Goal: Task Accomplishment & Management: Manage account settings

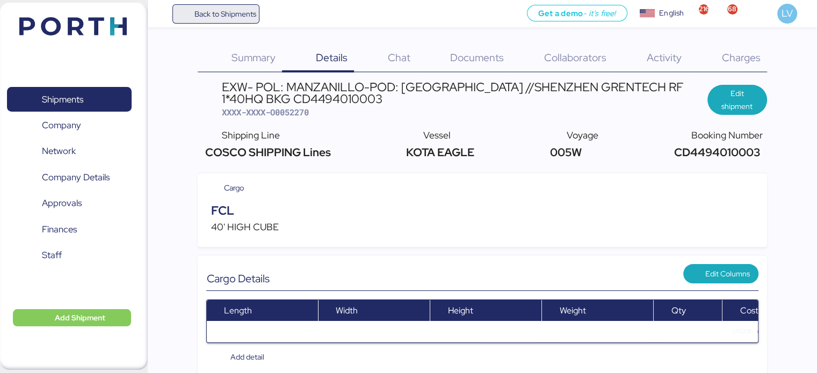
click at [253, 19] on span "Back to Shipments" at bounding box center [225, 14] width 62 height 13
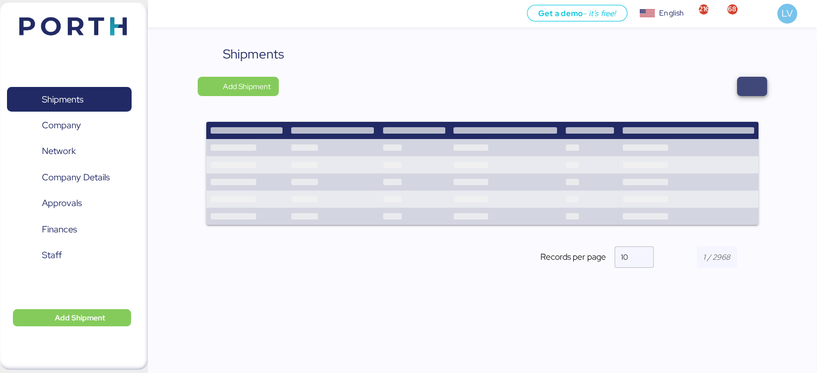
click at [751, 90] on span "button" at bounding box center [752, 86] width 13 height 15
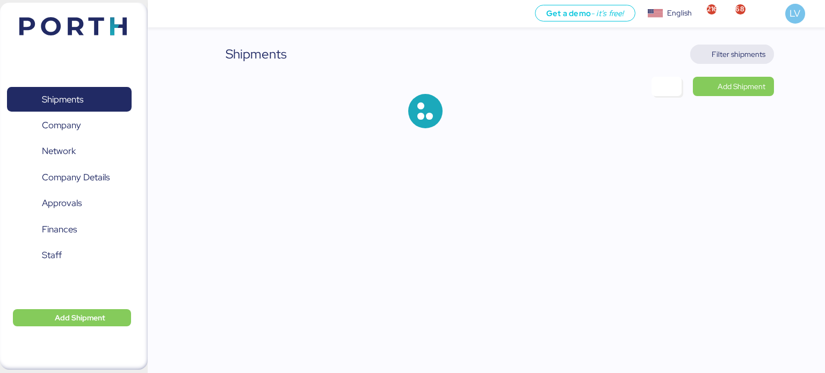
click at [741, 50] on span "Filter shipments" at bounding box center [739, 54] width 54 height 13
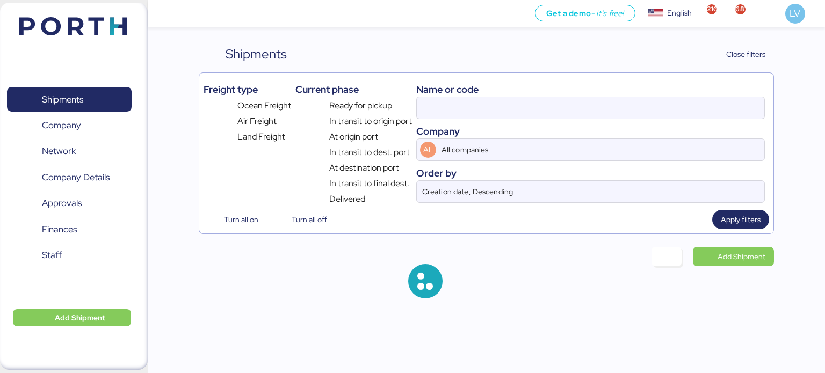
click at [688, 121] on div "Name or code Company AL All companies Order by Creation date, Descending" at bounding box center [590, 141] width 349 height 128
click at [691, 112] on input at bounding box center [591, 107] width 348 height 21
paste input "O0052267 - 175627"
drag, startPoint x: 473, startPoint y: 107, endPoint x: 623, endPoint y: 107, distance: 150.4
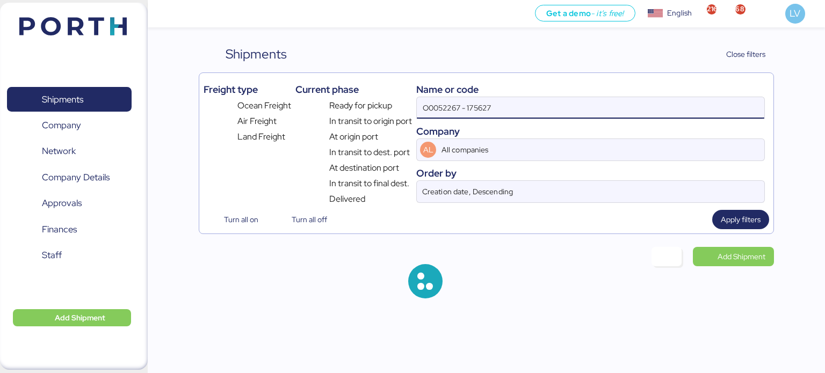
click at [623, 107] on input "O0052267 - 175627" at bounding box center [591, 107] width 348 height 21
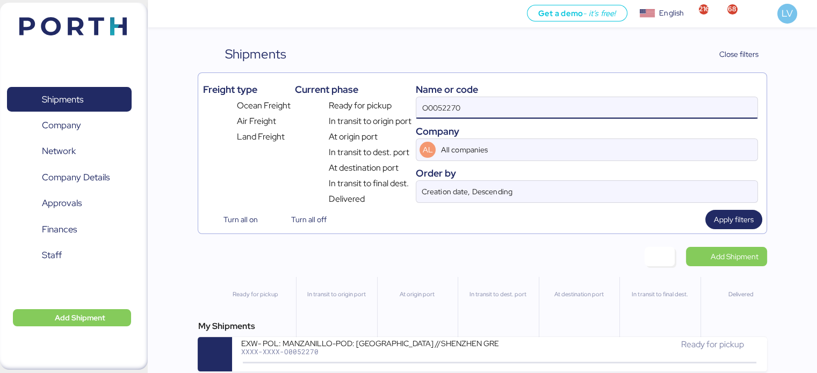
type input "O0052270"
click at [478, 341] on div "EXW- POL: MANZANILLO-POD: [GEOGRAPHIC_DATA] //SHENZHEN GRENTECH RF 1*40HQ BKG C…" at bounding box center [499, 354] width 534 height 34
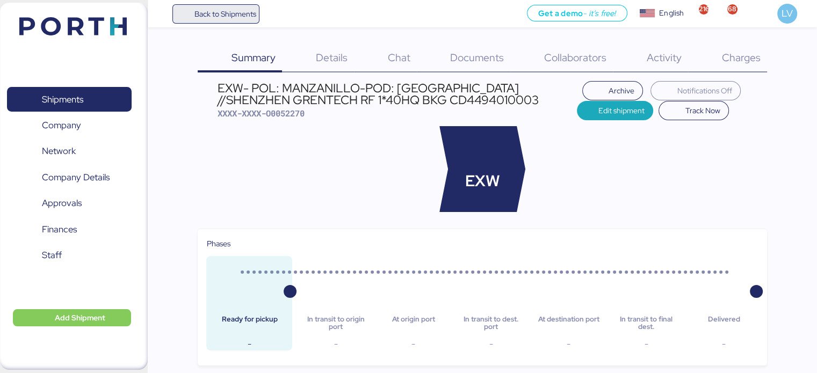
click at [235, 17] on span "Back to Shipments" at bounding box center [225, 14] width 62 height 13
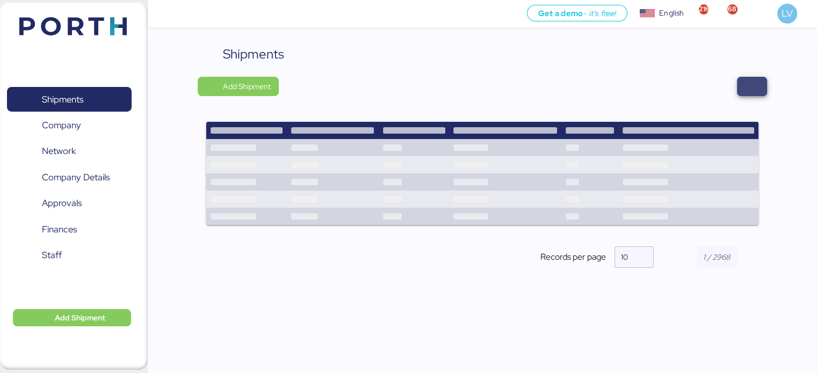
click at [756, 94] on span "button" at bounding box center [752, 86] width 30 height 19
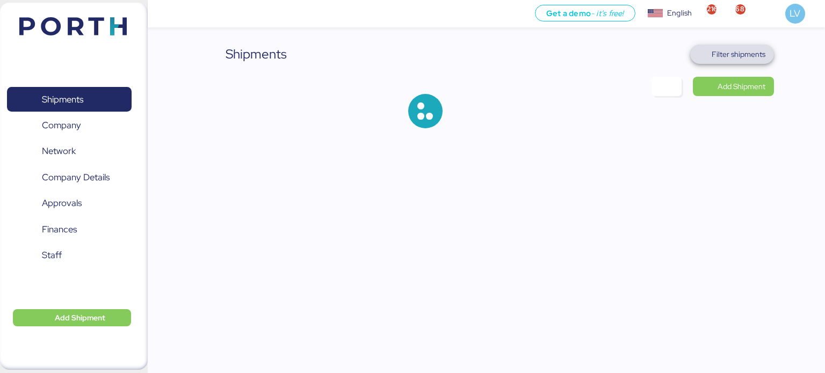
click at [724, 61] on span "Filter shipments" at bounding box center [732, 54] width 67 height 15
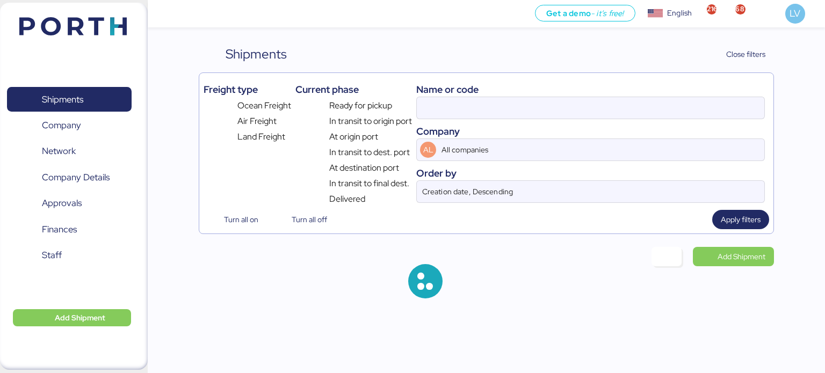
click at [621, 120] on div "Name or code Company AL All companies Order by Creation date, Descending" at bounding box center [590, 141] width 349 height 128
click at [624, 118] on input at bounding box center [591, 107] width 348 height 21
paste input "O0052267 - 175627"
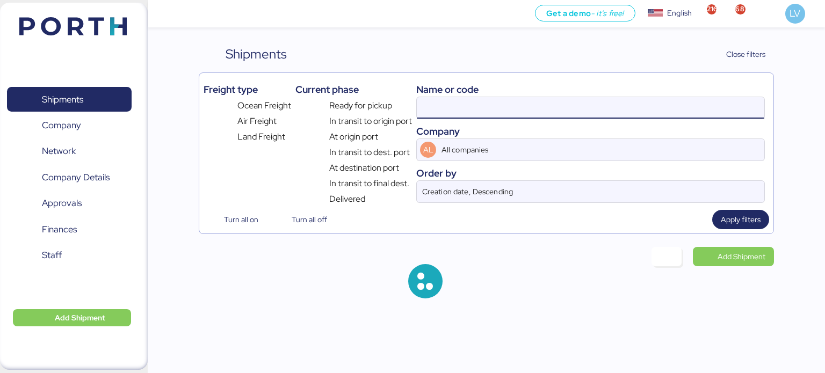
type input "O0052267 - 175627"
click at [457, 104] on input "O0052267 - 175627" at bounding box center [591, 107] width 348 height 21
click at [458, 104] on input "O0052267 - 175627" at bounding box center [591, 107] width 348 height 21
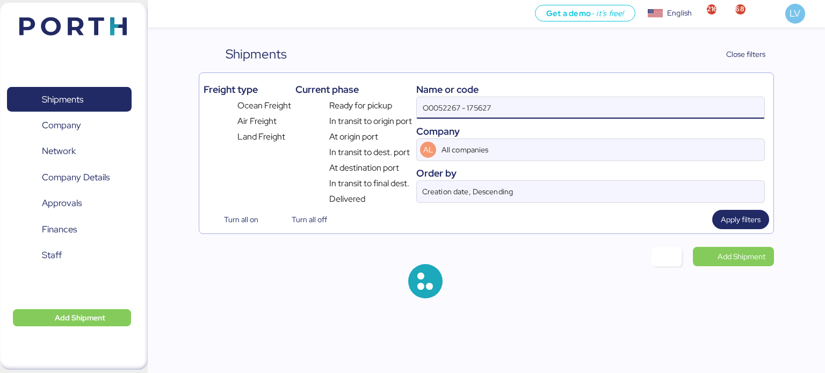
click at [459, 104] on input "O0052267 - 175627" at bounding box center [591, 107] width 348 height 21
click at [460, 104] on input "O0052267 - 175627" at bounding box center [591, 107] width 348 height 21
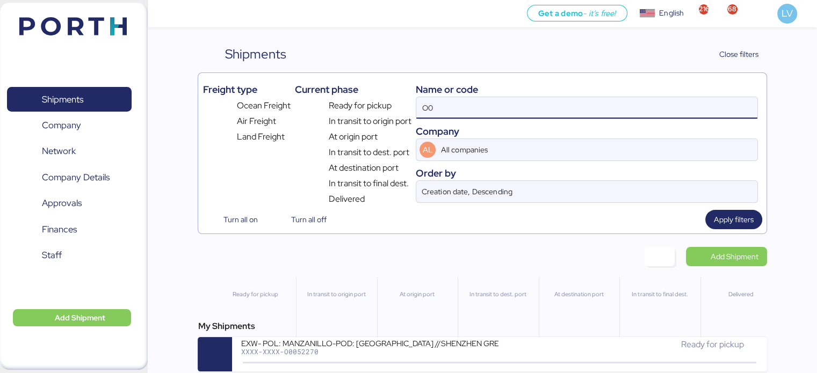
type input "O"
paste input "O0052267 - 175627"
type input "O0052267"
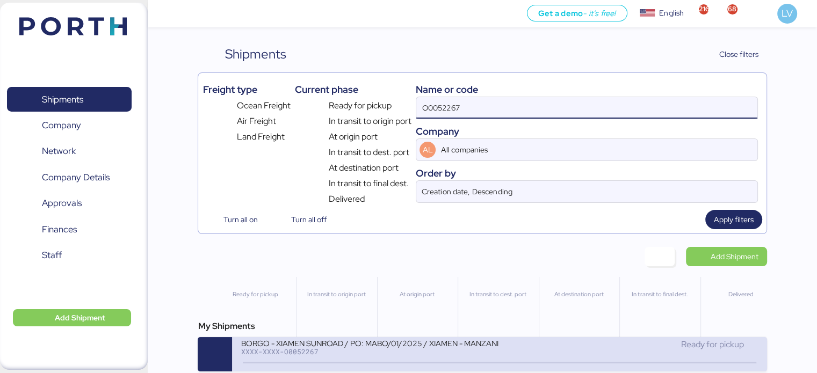
click at [358, 346] on div "BORGO - XIAMEN SUNROAD / PO: MABO/01/2025 / XIAMEN - MANZANILLO / 2x20 / TAROCT" at bounding box center [370, 342] width 258 height 9
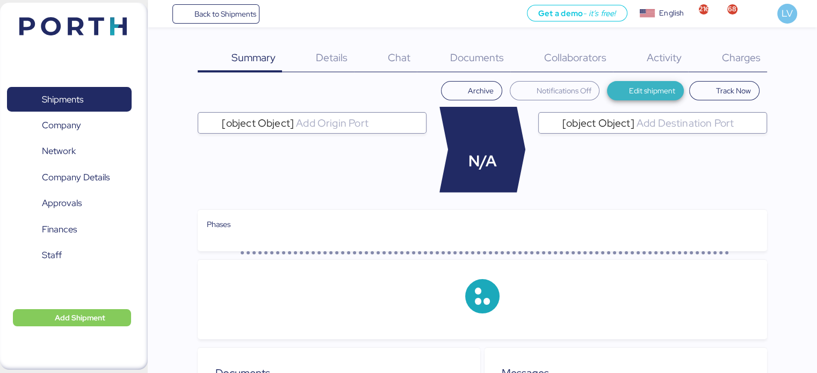
click at [628, 86] on span "Edit shipment" at bounding box center [646, 90] width 60 height 15
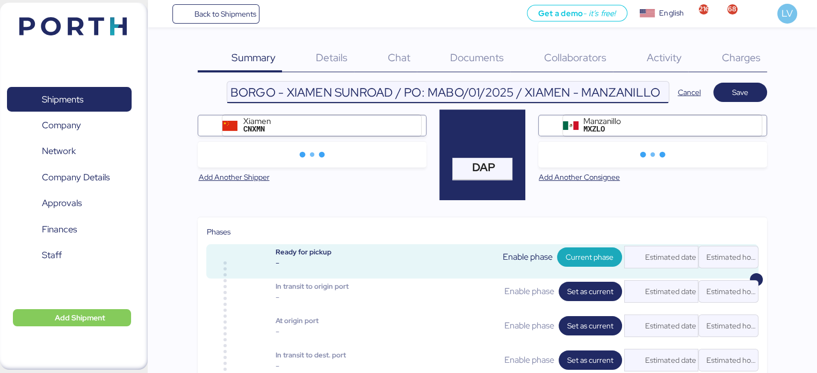
scroll to position [0, 102]
drag, startPoint x: 476, startPoint y: 88, endPoint x: 825, endPoint y: 98, distance: 348.3
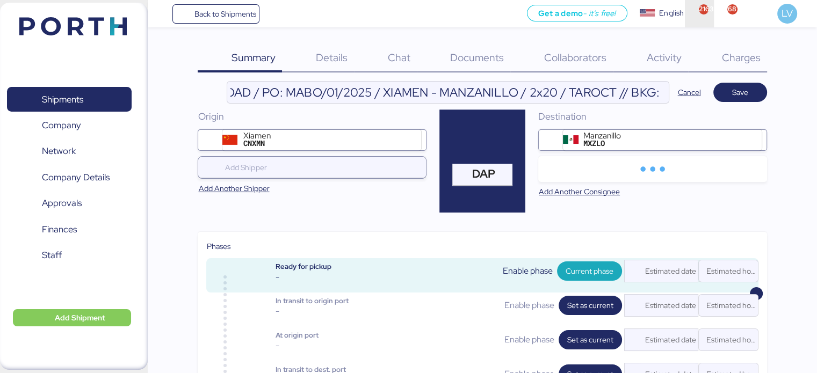
scroll to position [0, 0]
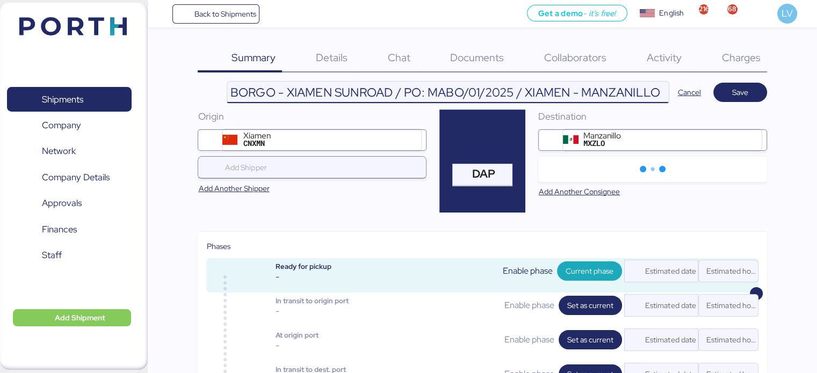
paste input "260506604"
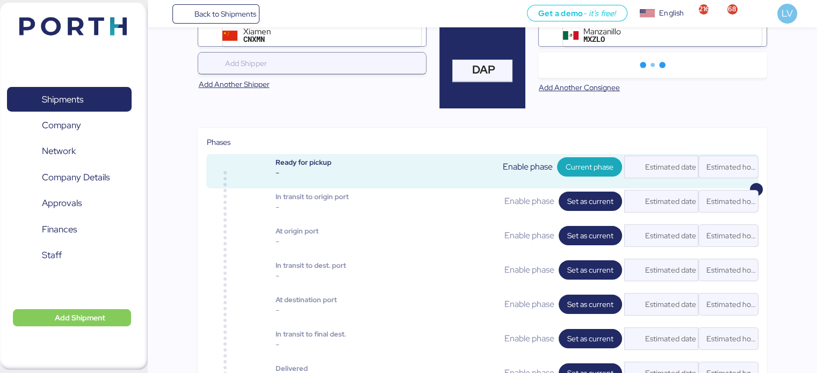
scroll to position [161, 0]
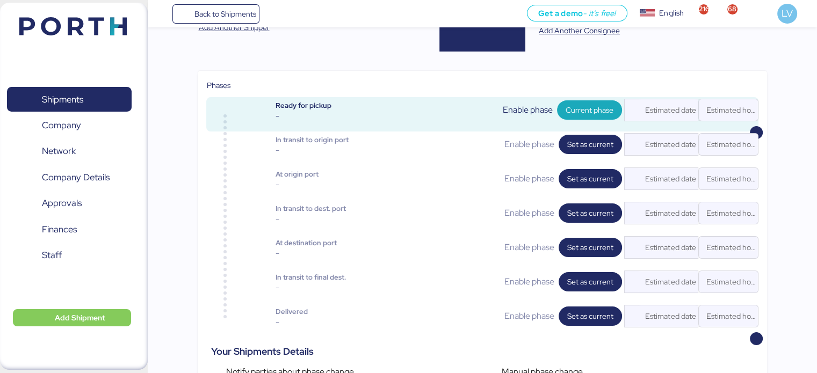
type input "BORGO - XIAMEN SUNROAD / PO: MABO/01/2025 / XIAMEN - MANZANILLO / 2x20 / TAROCT…"
click at [667, 218] on div "Estimated date" at bounding box center [668, 213] width 60 height 21
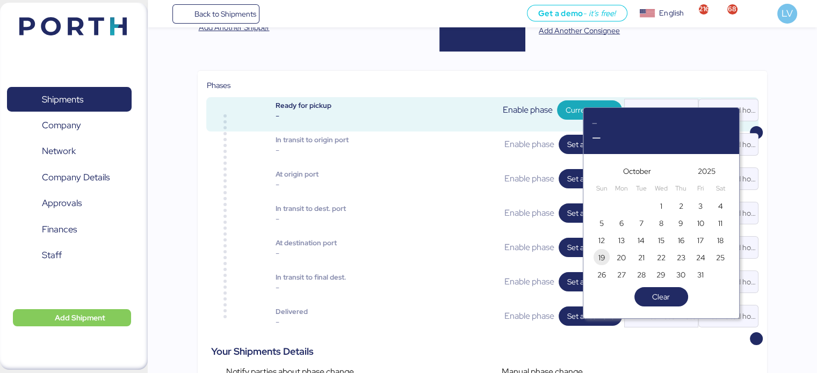
click at [608, 258] on span "19" at bounding box center [602, 257] width 16 height 16
type input "[DATE]"
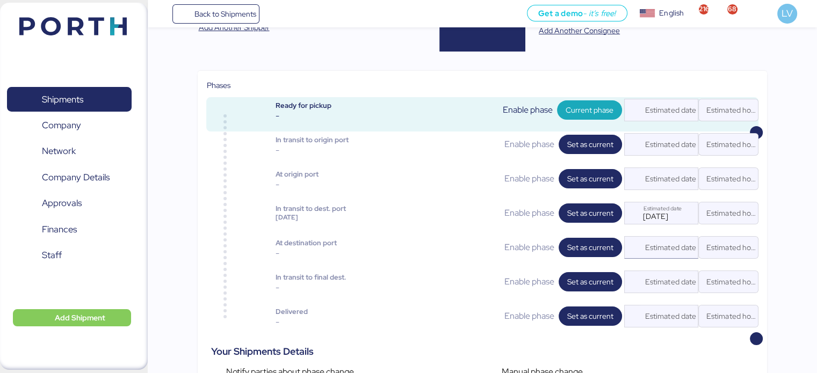
click at [658, 241] on div "Estimated date" at bounding box center [668, 247] width 60 height 21
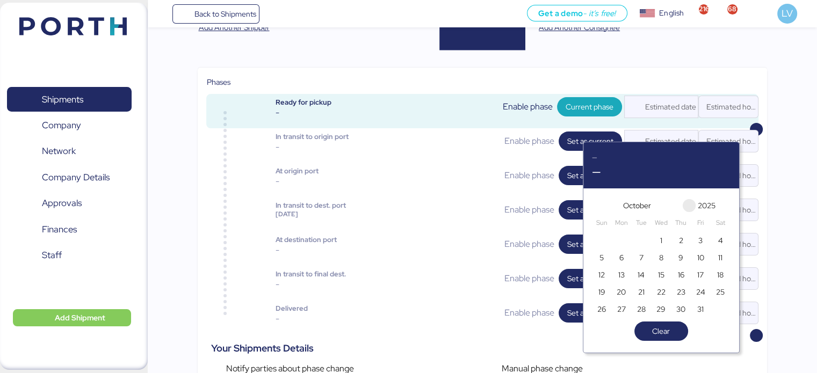
click at [685, 207] on span "button" at bounding box center [689, 205] width 13 height 13
click at [593, 206] on span "button" at bounding box center [598, 205] width 13 height 13
click at [725, 206] on span "button" at bounding box center [724, 205] width 13 height 13
click at [690, 207] on span "button" at bounding box center [689, 205] width 13 height 13
click at [690, 207] on span "button" at bounding box center [688, 205] width 13 height 13
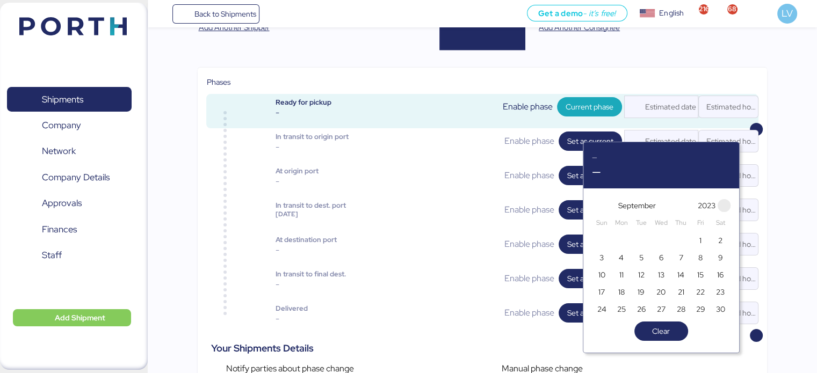
click at [726, 206] on span "button" at bounding box center [724, 205] width 13 height 13
click at [640, 206] on span "September" at bounding box center [637, 205] width 38 height 13
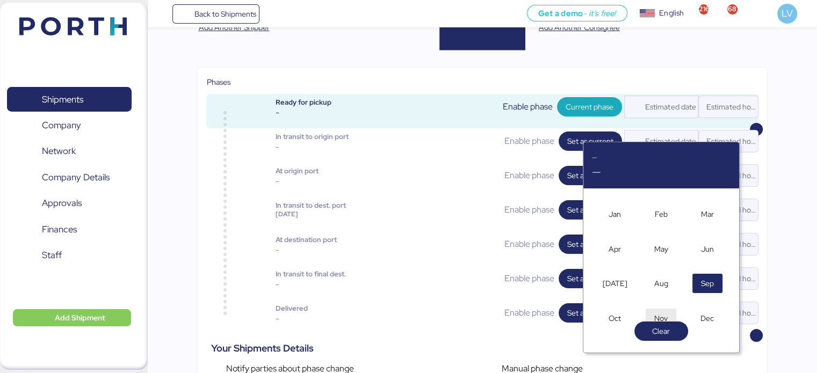
click at [659, 314] on span "Nov" at bounding box center [660, 318] width 13 height 13
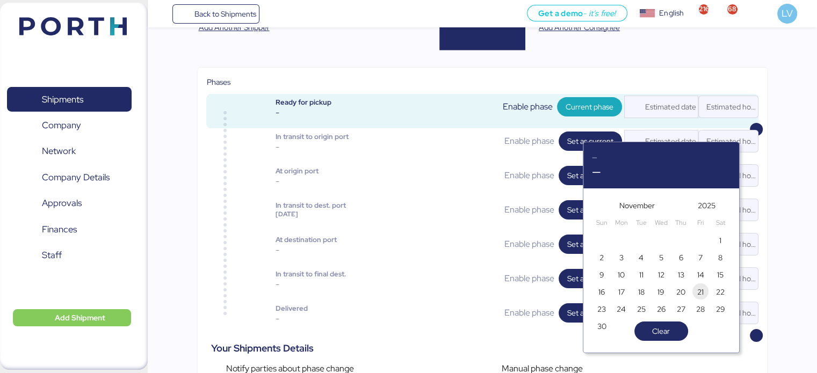
click at [705, 292] on span "21" at bounding box center [701, 292] width 12 height 13
type input "[DATE]"
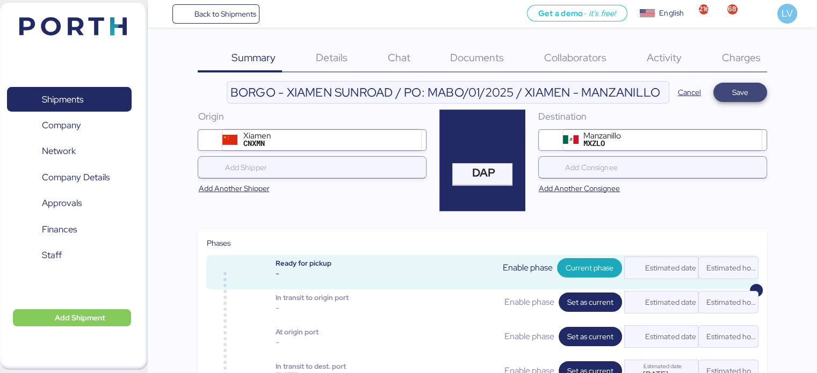
click at [745, 86] on span "Save" at bounding box center [740, 92] width 16 height 13
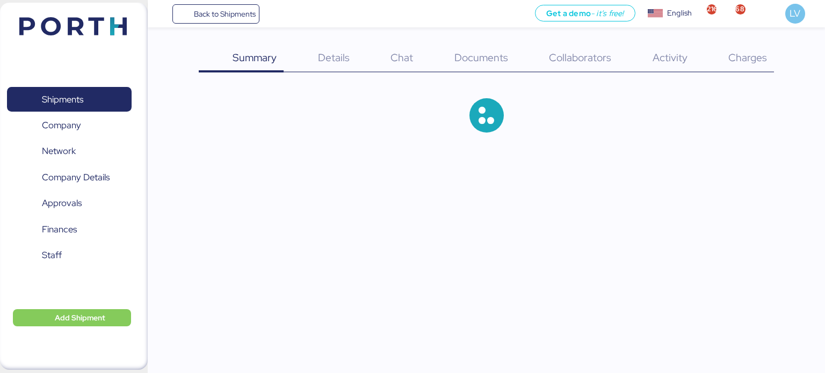
click at [359, 42] on div "Summary 0 Details 0 Chat 0 Documents 0 Collaborators 0 Activity 0 Charges 0" at bounding box center [412, 75] width 825 height 150
click at [344, 54] on span "Details" at bounding box center [334, 57] width 32 height 14
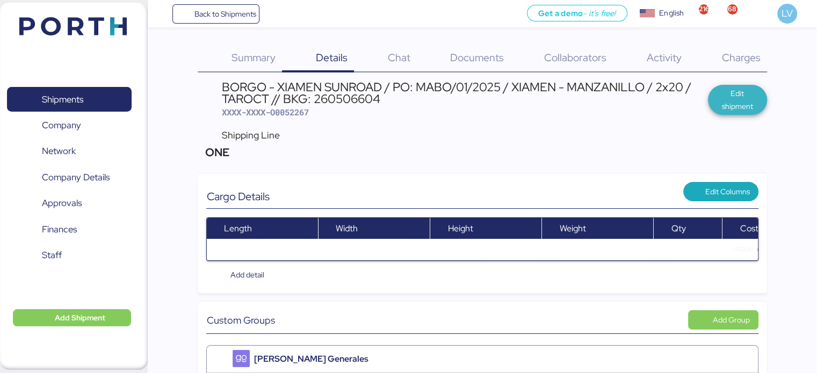
click at [748, 100] on span "Edit shipment" at bounding box center [738, 100] width 42 height 26
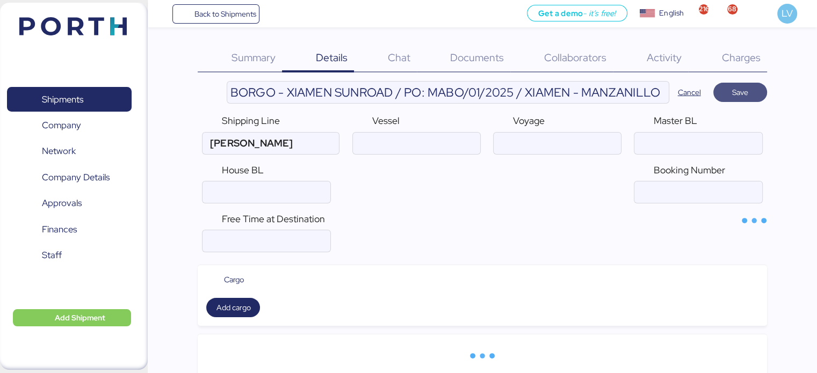
type input "ONE"
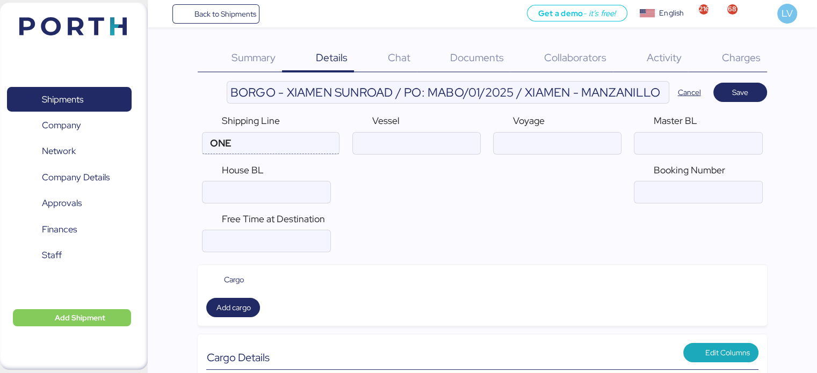
click at [290, 136] on input "ONE" at bounding box center [256, 143] width 106 height 21
click at [261, 141] on input "ONE" at bounding box center [256, 143] width 106 height 21
drag, startPoint x: 251, startPoint y: 141, endPoint x: 185, endPoint y: 137, distance: 66.2
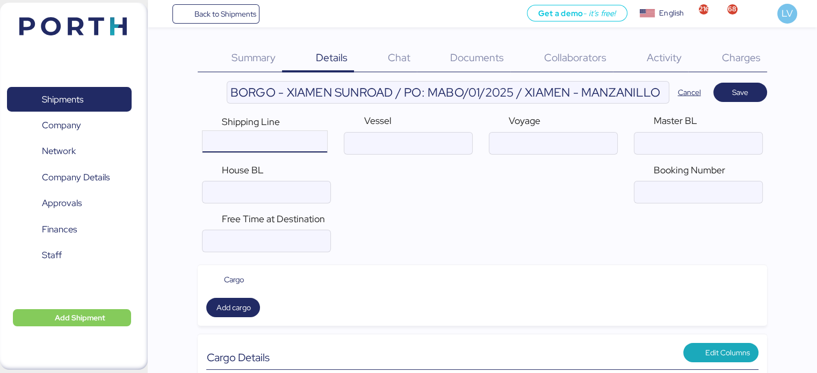
click at [287, 148] on div at bounding box center [250, 141] width 94 height 21
type input "MAER"
click at [268, 167] on div "Maersk Line MAEU" at bounding box center [263, 163] width 121 height 20
click at [407, 134] on input "ocean" at bounding box center [416, 143] width 127 height 21
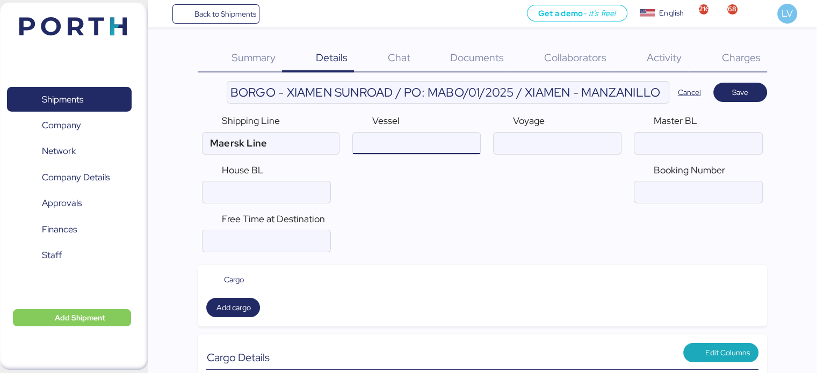
paste input "NAVIOS TEMPO / 541N)"
click at [451, 140] on input "ocean" at bounding box center [416, 143] width 127 height 21
type input "NAVIOS TEMPO"
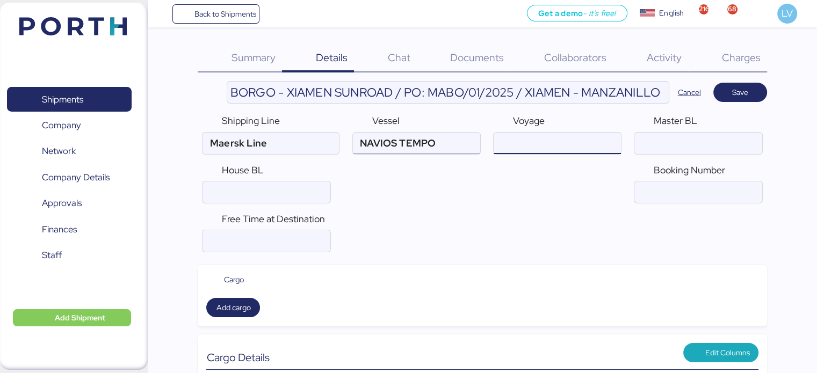
paste input "541N"
type input "541N"
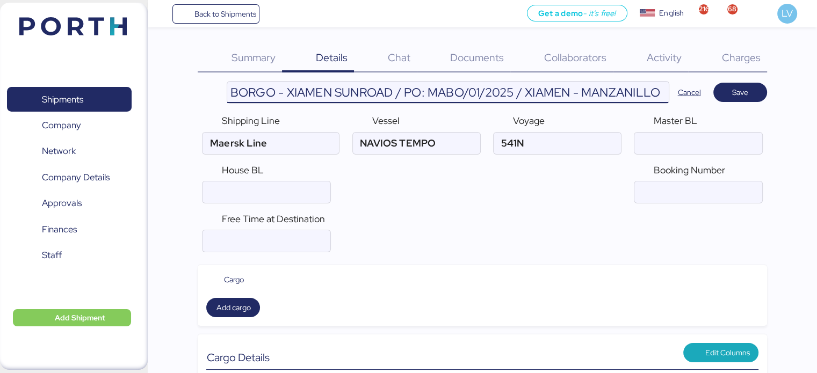
scroll to position [0, 215]
drag, startPoint x: 587, startPoint y: 89, endPoint x: 785, endPoint y: 88, distance: 198.2
click at [646, 93] on input "BORGO - XIAMEN SUNROAD / PO: MABO/01/2025 / XIAMEN - MANZANILLO / 2x20 / TAROCT…" at bounding box center [447, 92] width 441 height 21
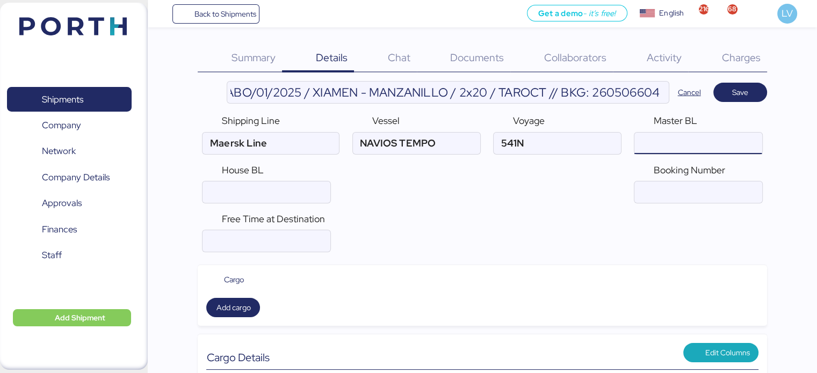
scroll to position [0, 0]
click at [690, 142] on input "ocean" at bounding box center [697, 143] width 127 height 21
paste input "260506604"
type input "260506604"
click at [681, 195] on input "ocean" at bounding box center [697, 192] width 127 height 21
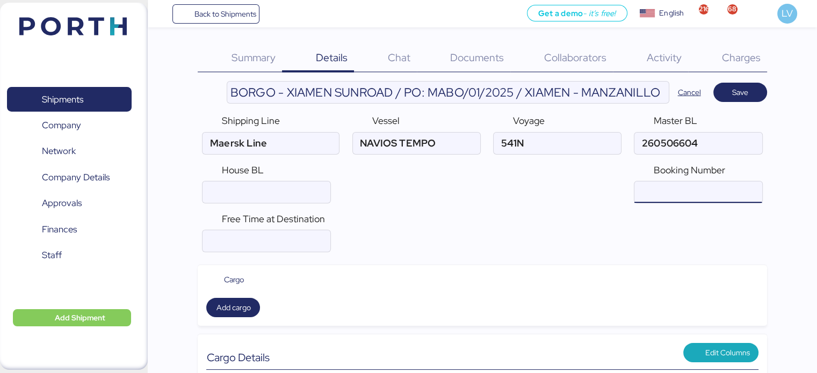
paste input "260506604"
type input "260506604"
click at [707, 143] on input "ocean" at bounding box center [697, 143] width 127 height 21
click at [245, 305] on span "Add cargo" at bounding box center [233, 307] width 34 height 13
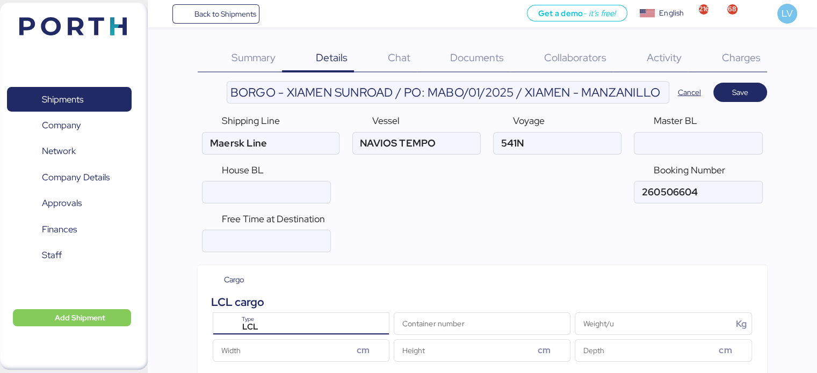
click at [299, 327] on div "LCL" at bounding box center [303, 328] width 134 height 14
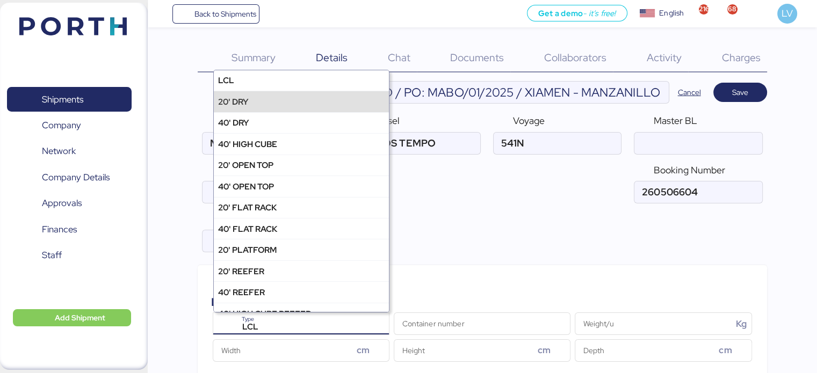
click at [314, 104] on div "20' DRY" at bounding box center [301, 101] width 175 height 21
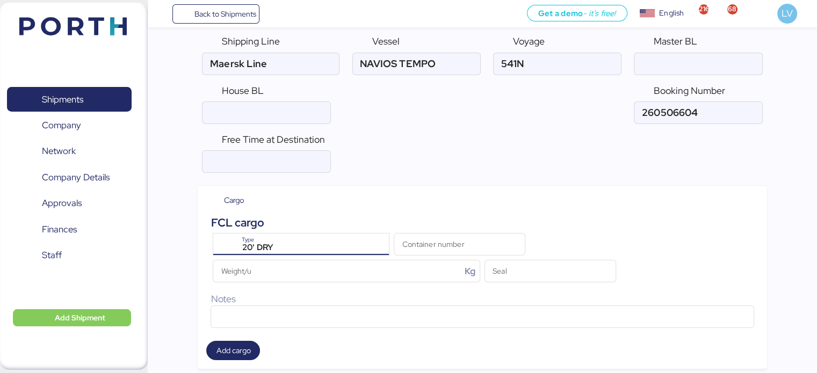
scroll to position [161, 0]
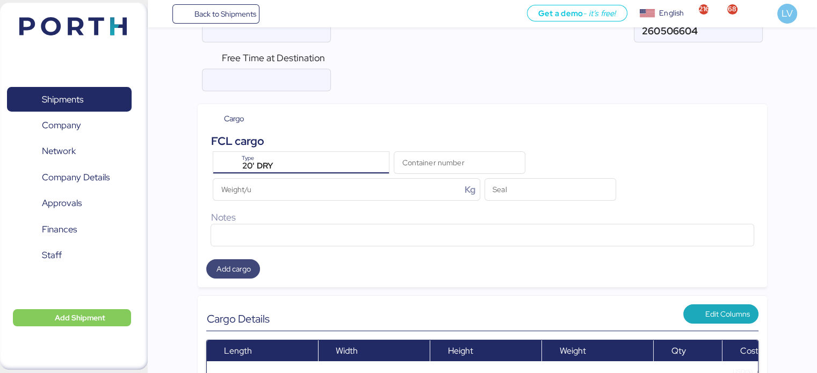
click at [244, 263] on span "Add cargo" at bounding box center [233, 269] width 34 height 13
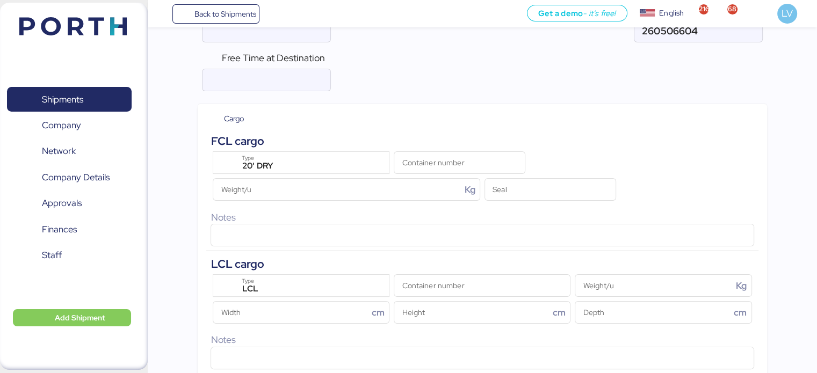
click at [272, 270] on div "LCL cargo" at bounding box center [482, 264] width 543 height 17
click at [280, 293] on div "LCL" at bounding box center [303, 290] width 134 height 14
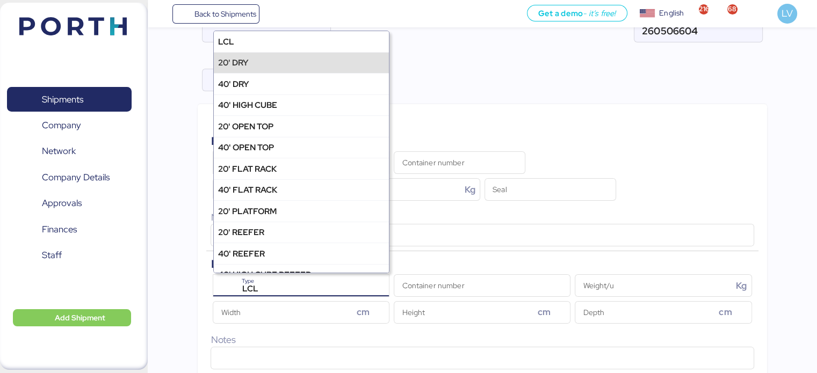
click at [292, 63] on div "20' DRY" at bounding box center [301, 62] width 175 height 21
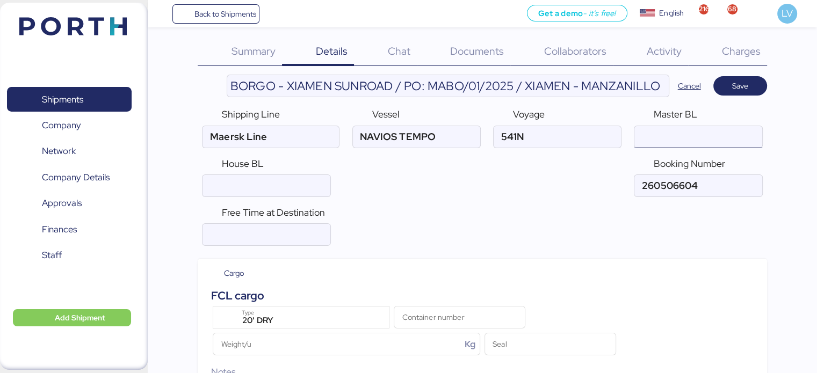
scroll to position [0, 0]
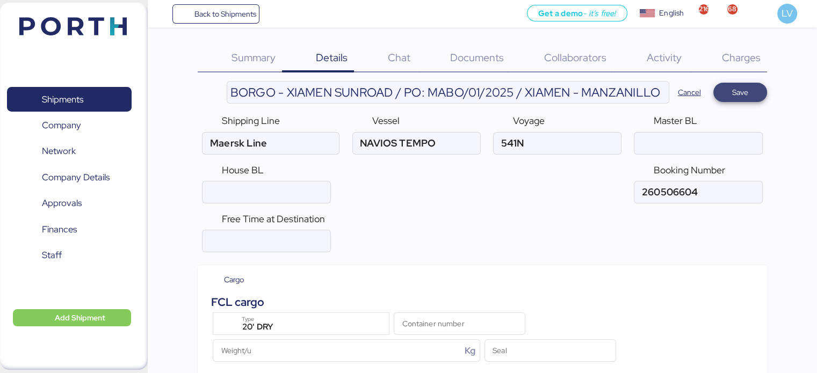
click at [757, 97] on span "Save" at bounding box center [740, 92] width 37 height 15
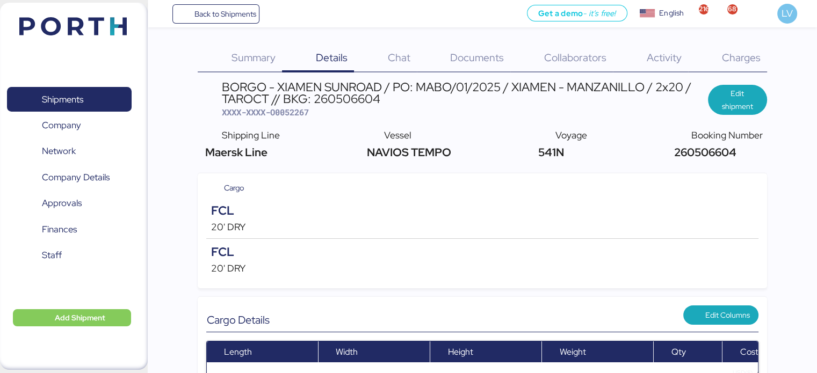
click at [297, 109] on span "XXXX-XXXX-O0052267" at bounding box center [265, 112] width 87 height 11
copy span "O0052267"
